Goal: Book appointment/travel/reservation

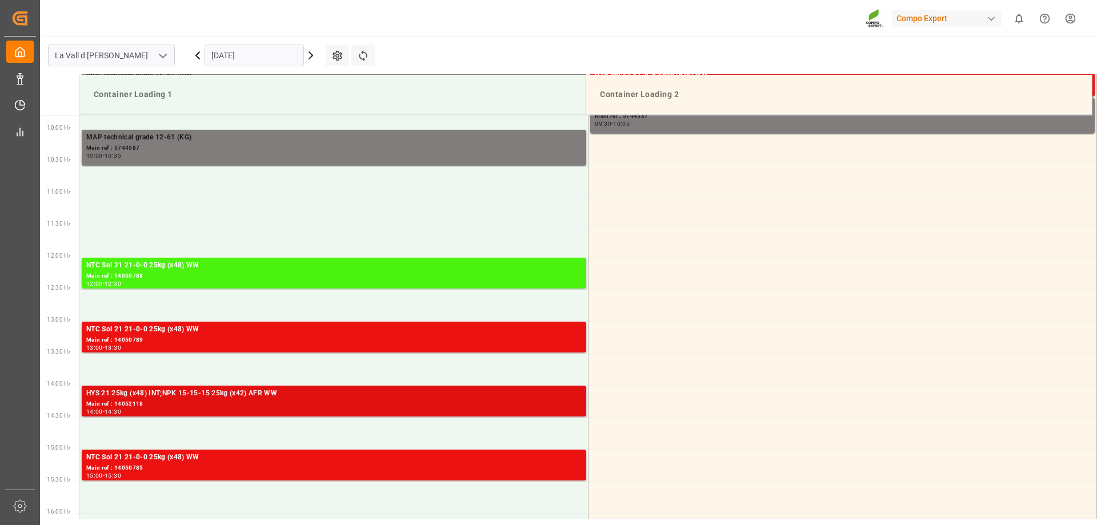
scroll to position [626, 0]
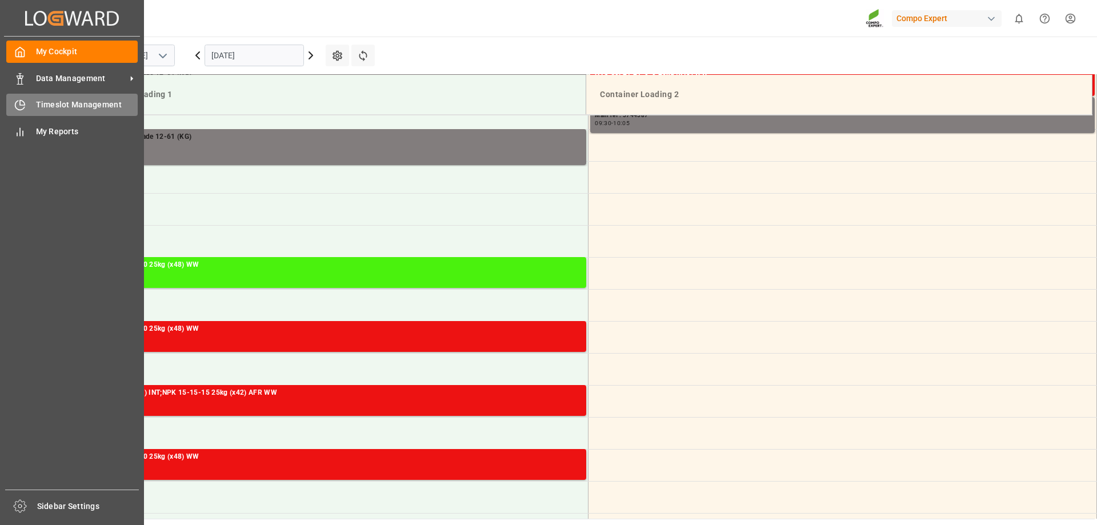
click at [51, 107] on span "Timeslot Management" at bounding box center [87, 105] width 102 height 12
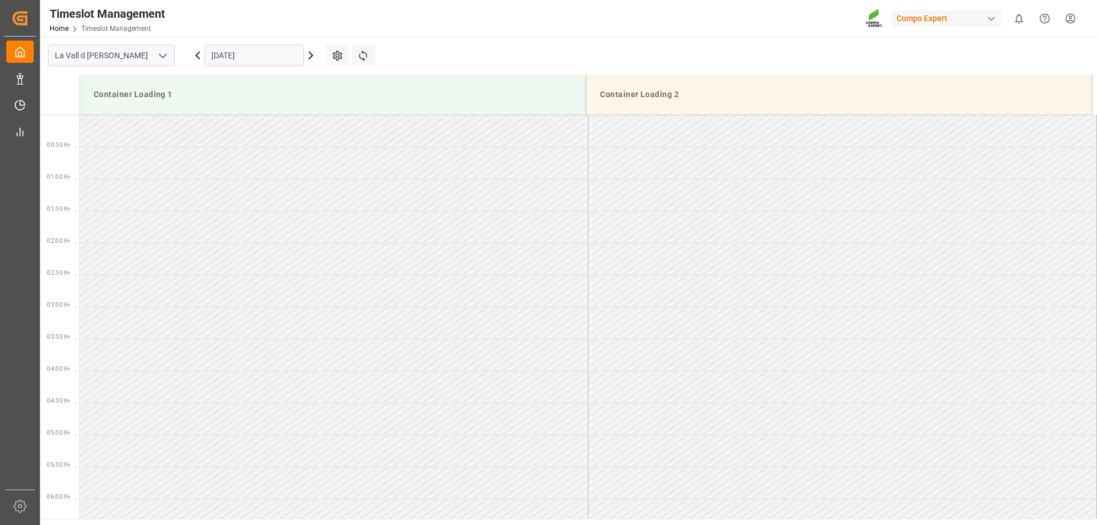
click at [271, 55] on input "[DATE]" at bounding box center [254, 56] width 99 height 22
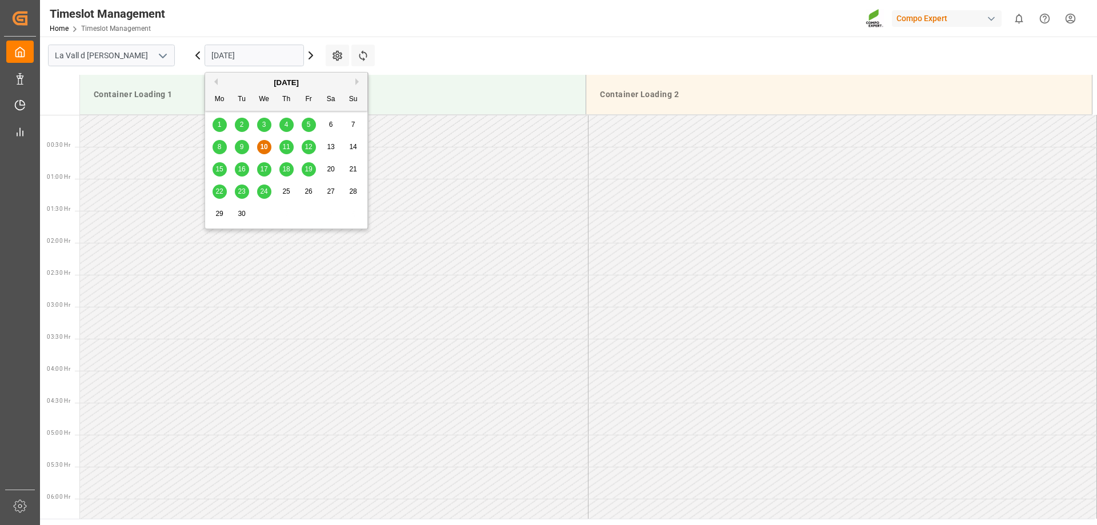
click at [283, 149] on span "11" at bounding box center [285, 147] width 7 height 8
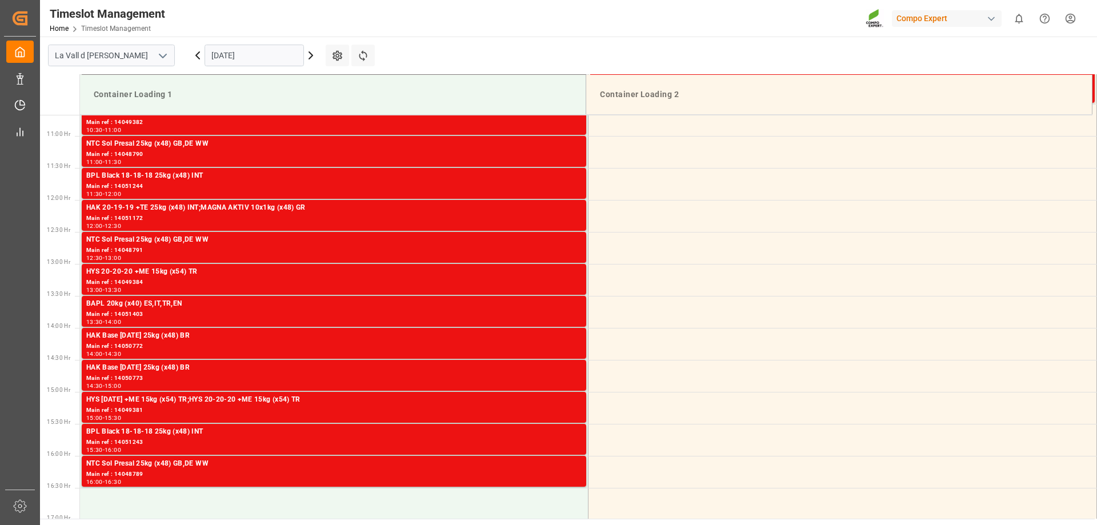
scroll to position [397, 0]
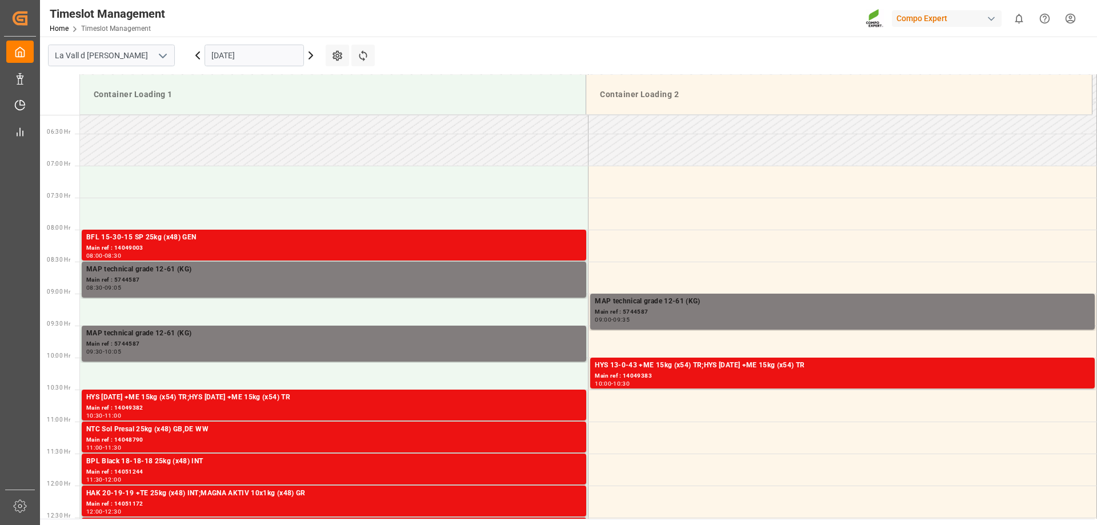
click at [266, 52] on input "[DATE]" at bounding box center [254, 56] width 99 height 22
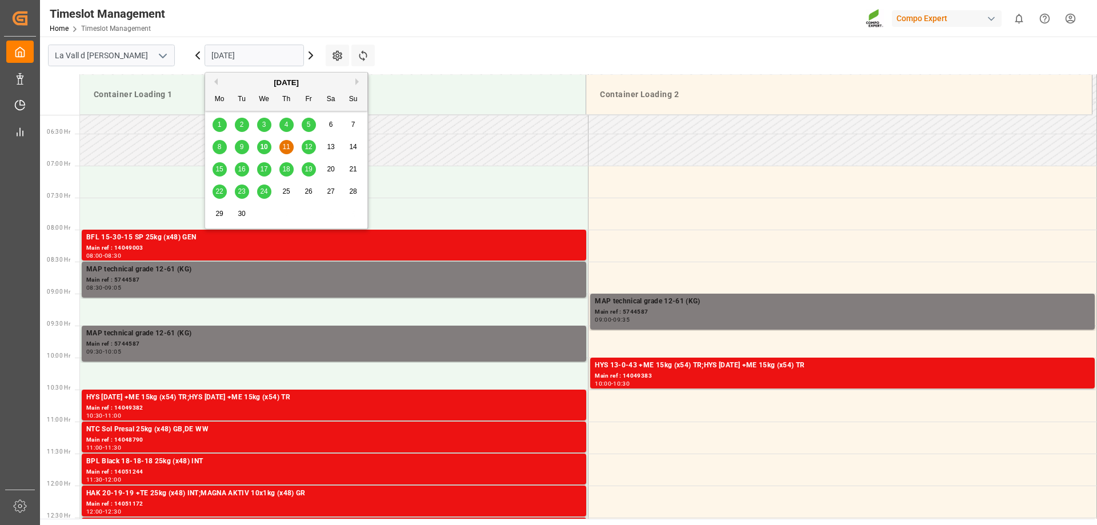
click at [310, 147] on span "12" at bounding box center [307, 147] width 7 height 8
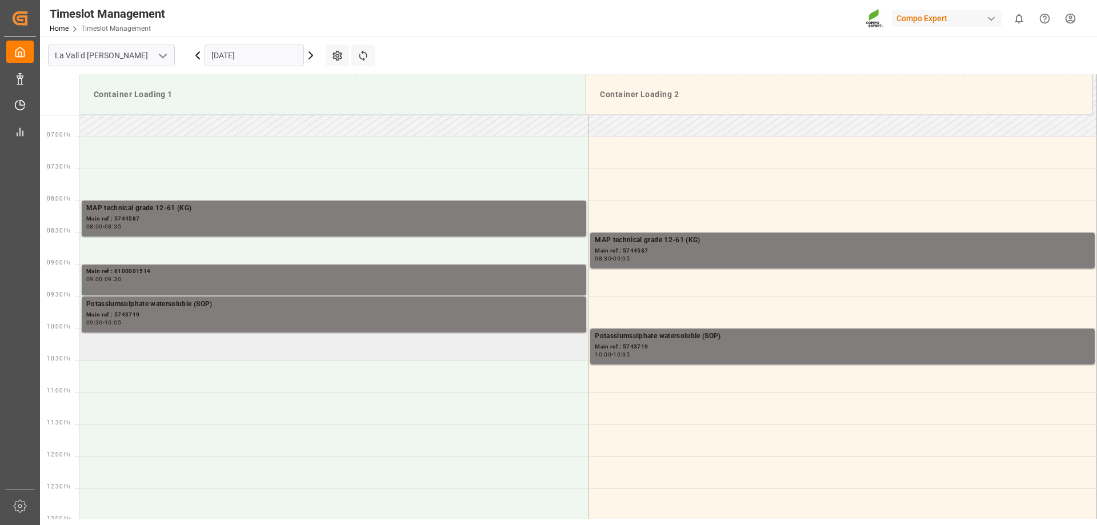
scroll to position [340, 0]
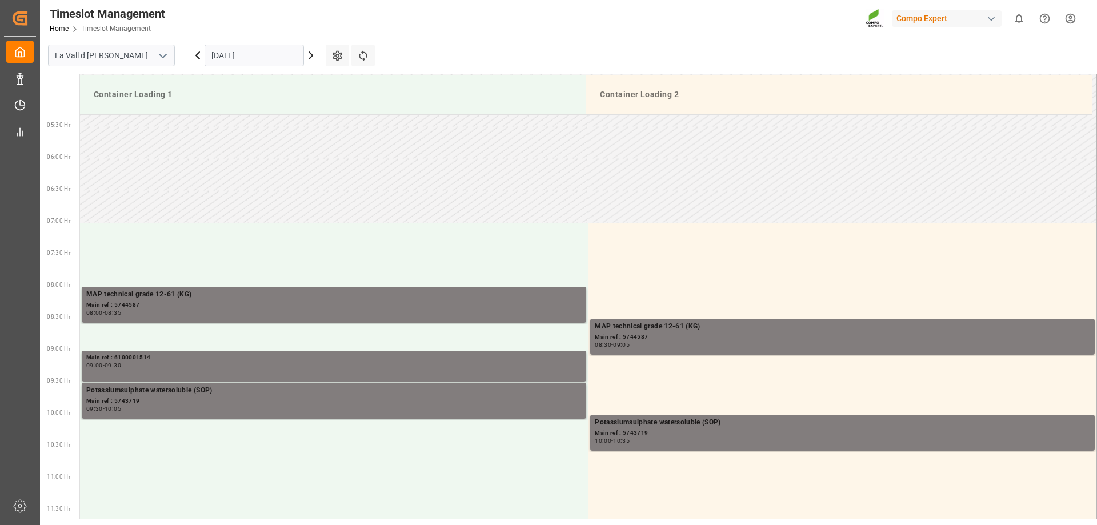
click at [275, 55] on input "[DATE]" at bounding box center [254, 56] width 99 height 22
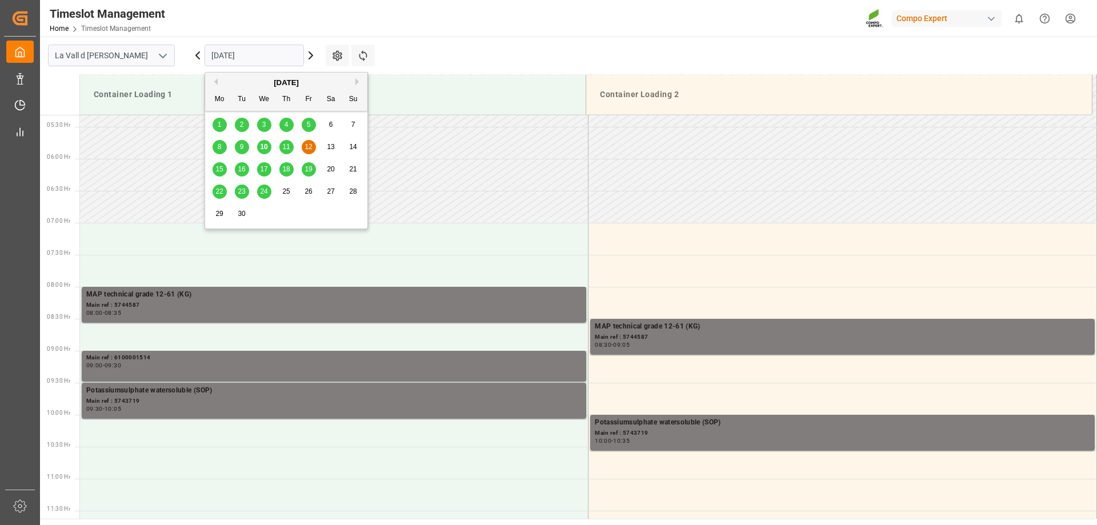
click at [263, 148] on span "10" at bounding box center [263, 147] width 7 height 8
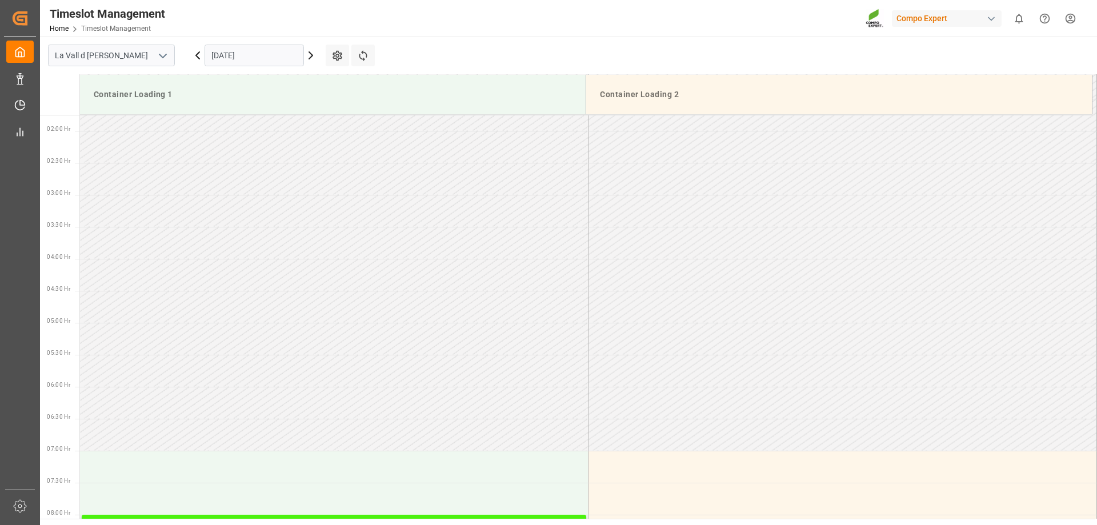
scroll to position [111, 0]
click at [271, 53] on input "[DATE]" at bounding box center [254, 56] width 99 height 22
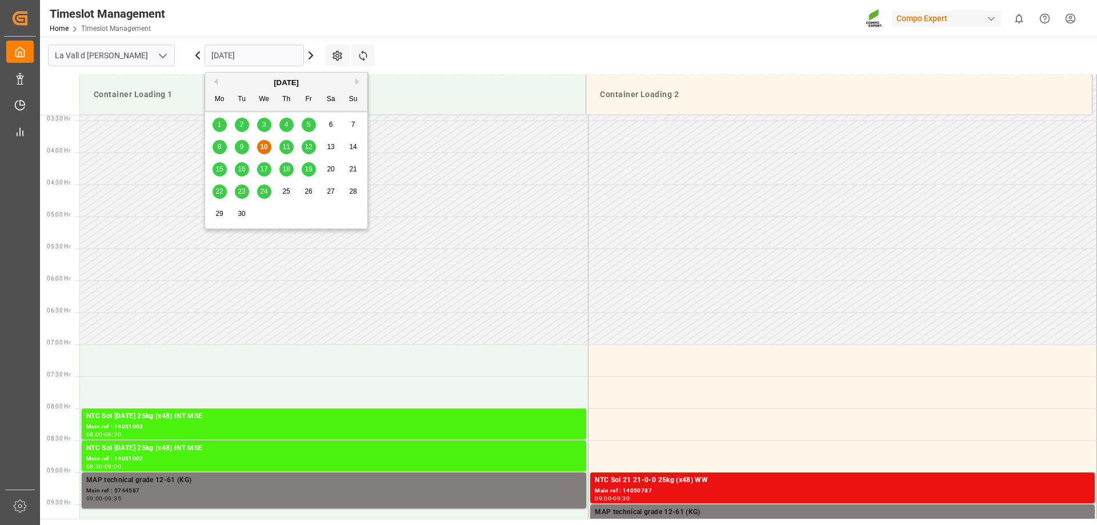
scroll to position [397, 0]
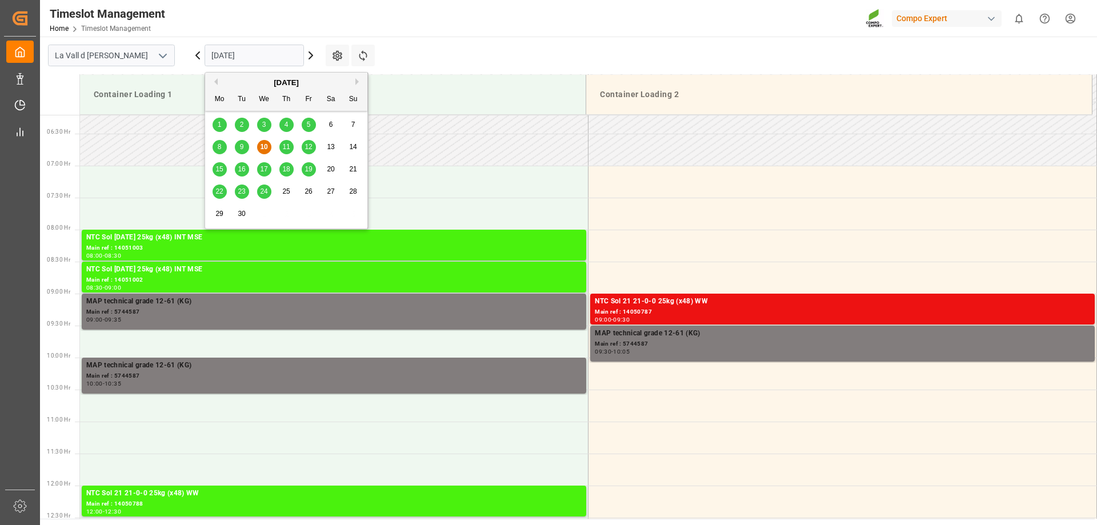
click at [287, 145] on span "11" at bounding box center [285, 147] width 7 height 8
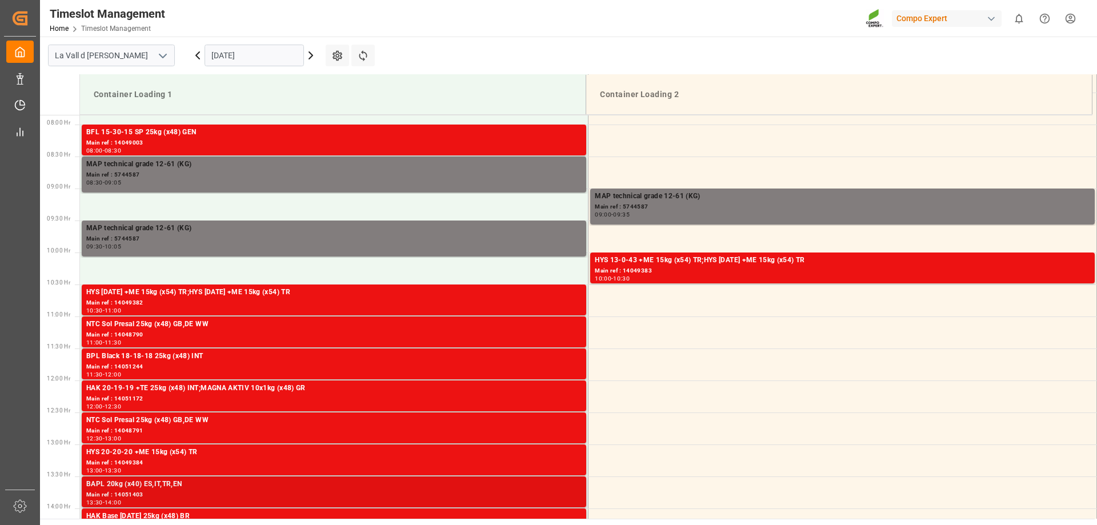
scroll to position [454, 0]
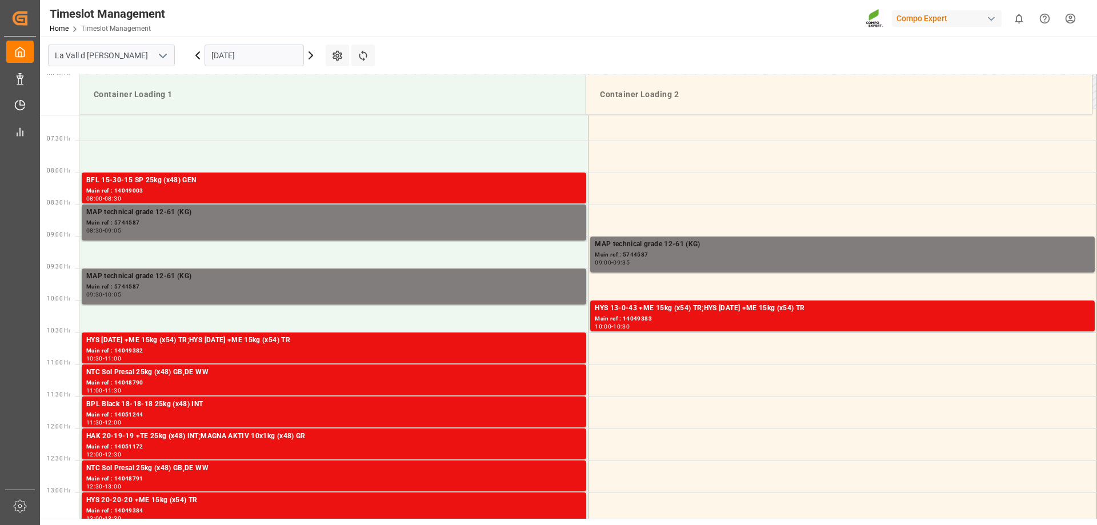
click at [288, 50] on input "[DATE]" at bounding box center [254, 56] width 99 height 22
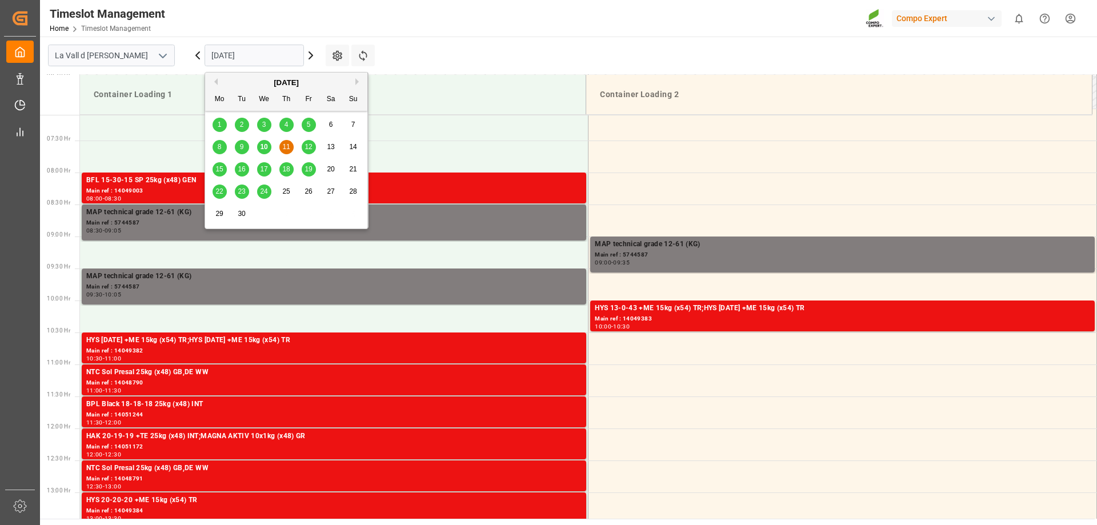
click at [263, 148] on span "10" at bounding box center [263, 147] width 7 height 8
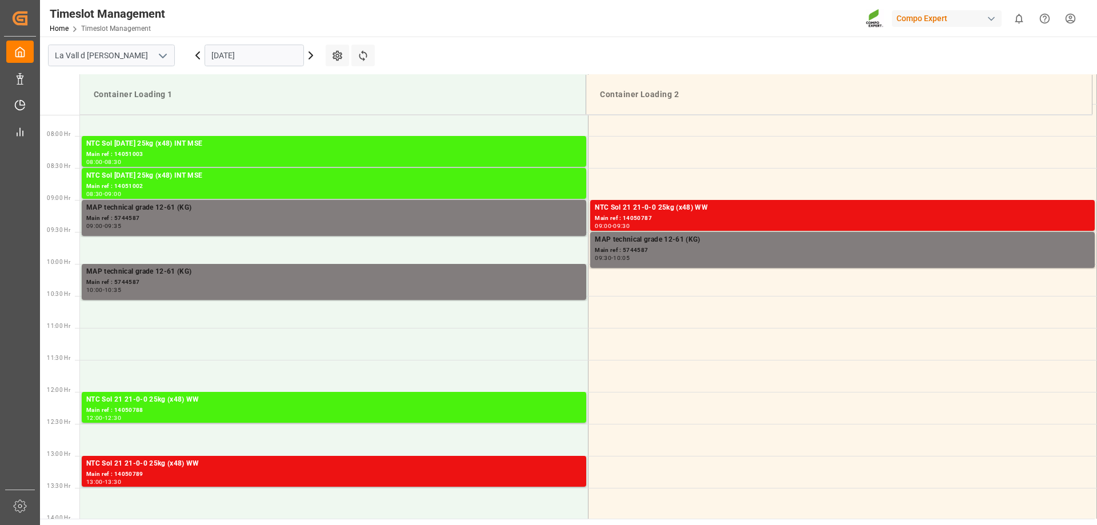
scroll to position [390, 0]
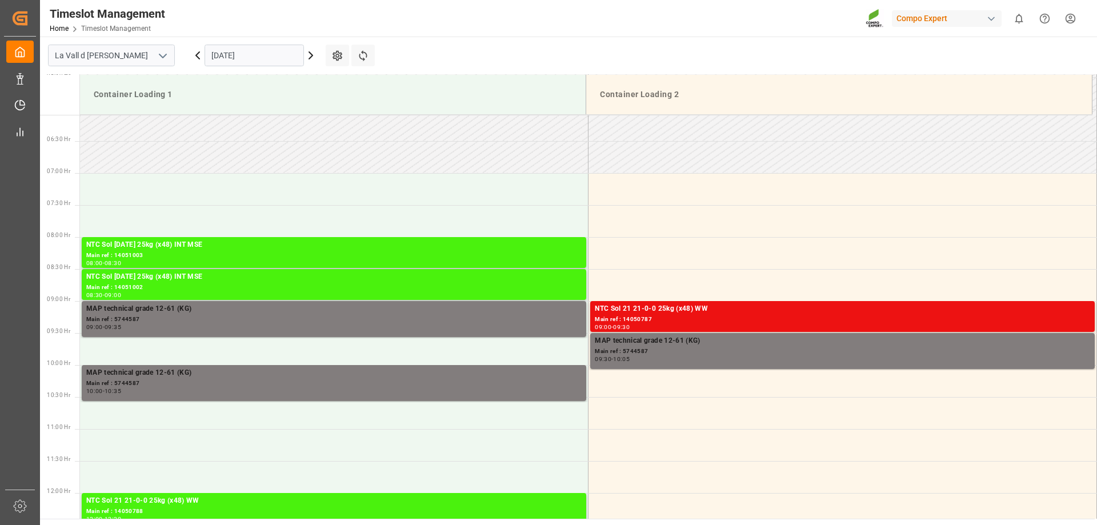
click at [270, 57] on input "[DATE]" at bounding box center [254, 56] width 99 height 22
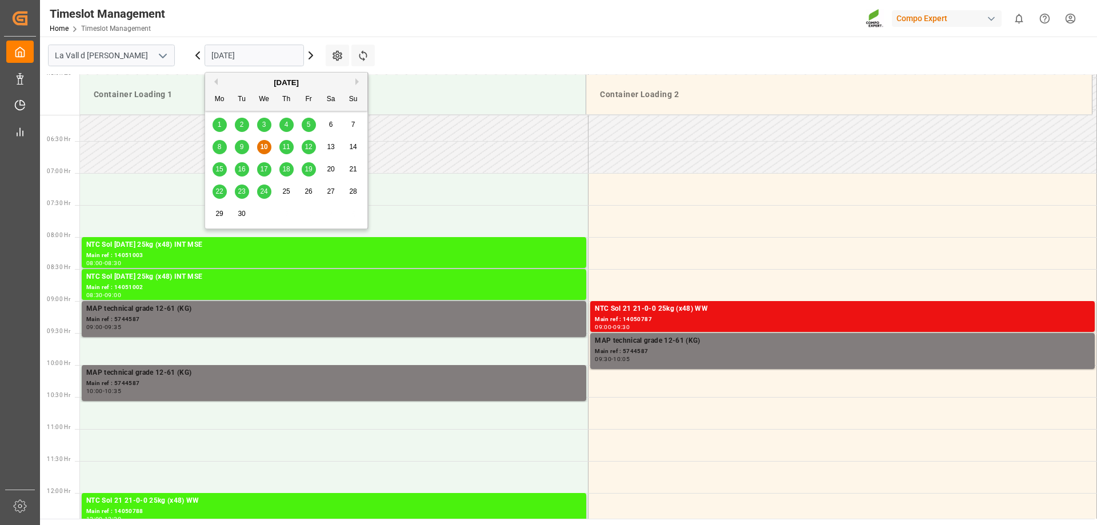
click at [290, 145] on span "11" at bounding box center [285, 147] width 7 height 8
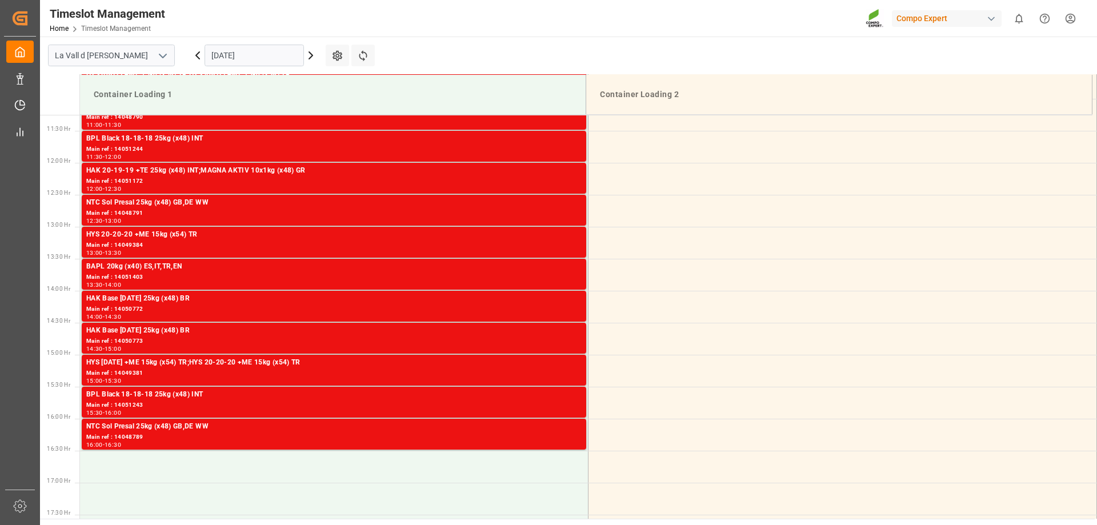
scroll to position [797, 0]
